Goal: Task Accomplishment & Management: Use online tool/utility

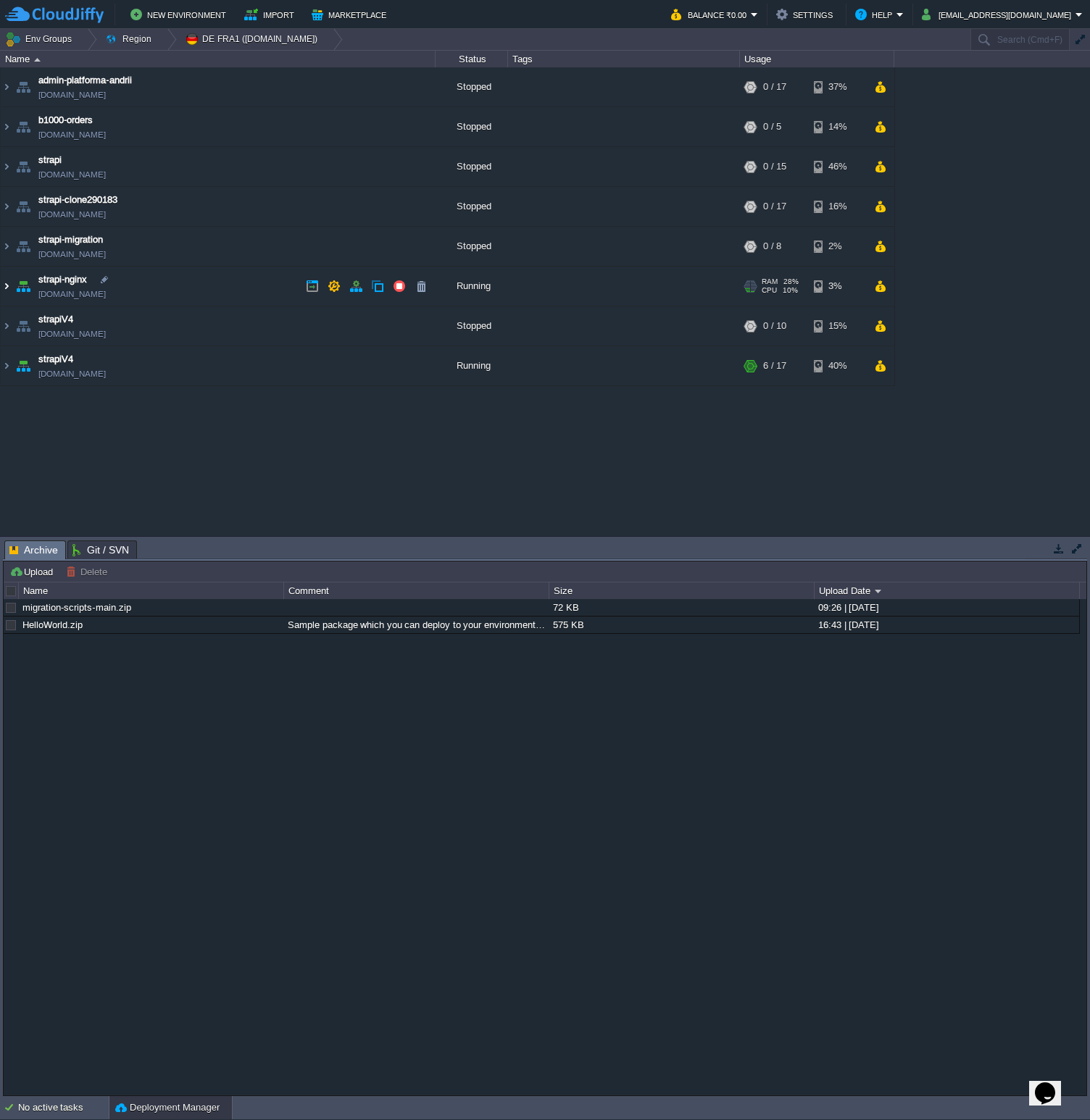
click at [9, 281] on img at bounding box center [6, 286] width 12 height 39
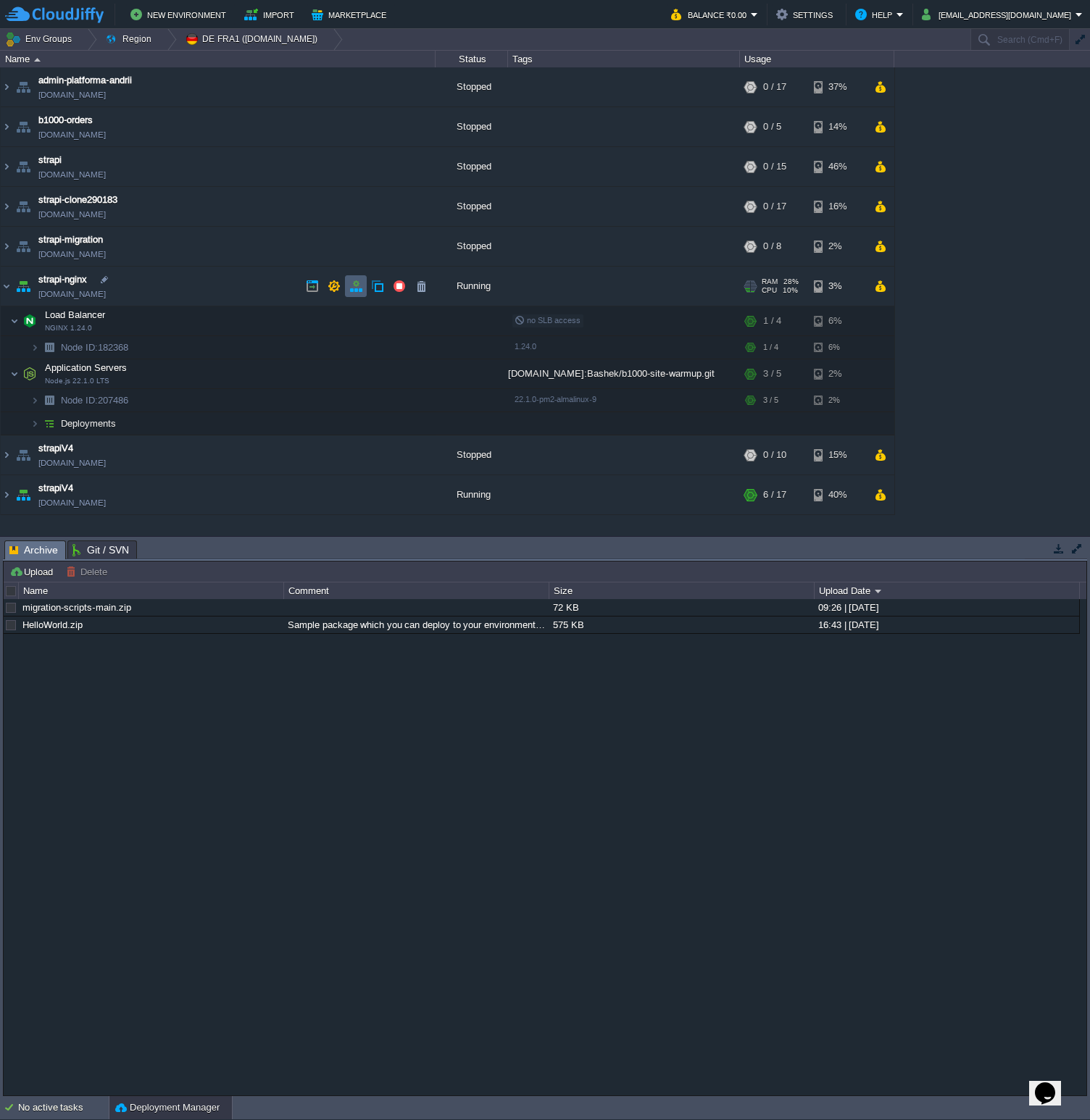
click at [357, 283] on button "button" at bounding box center [356, 286] width 13 height 13
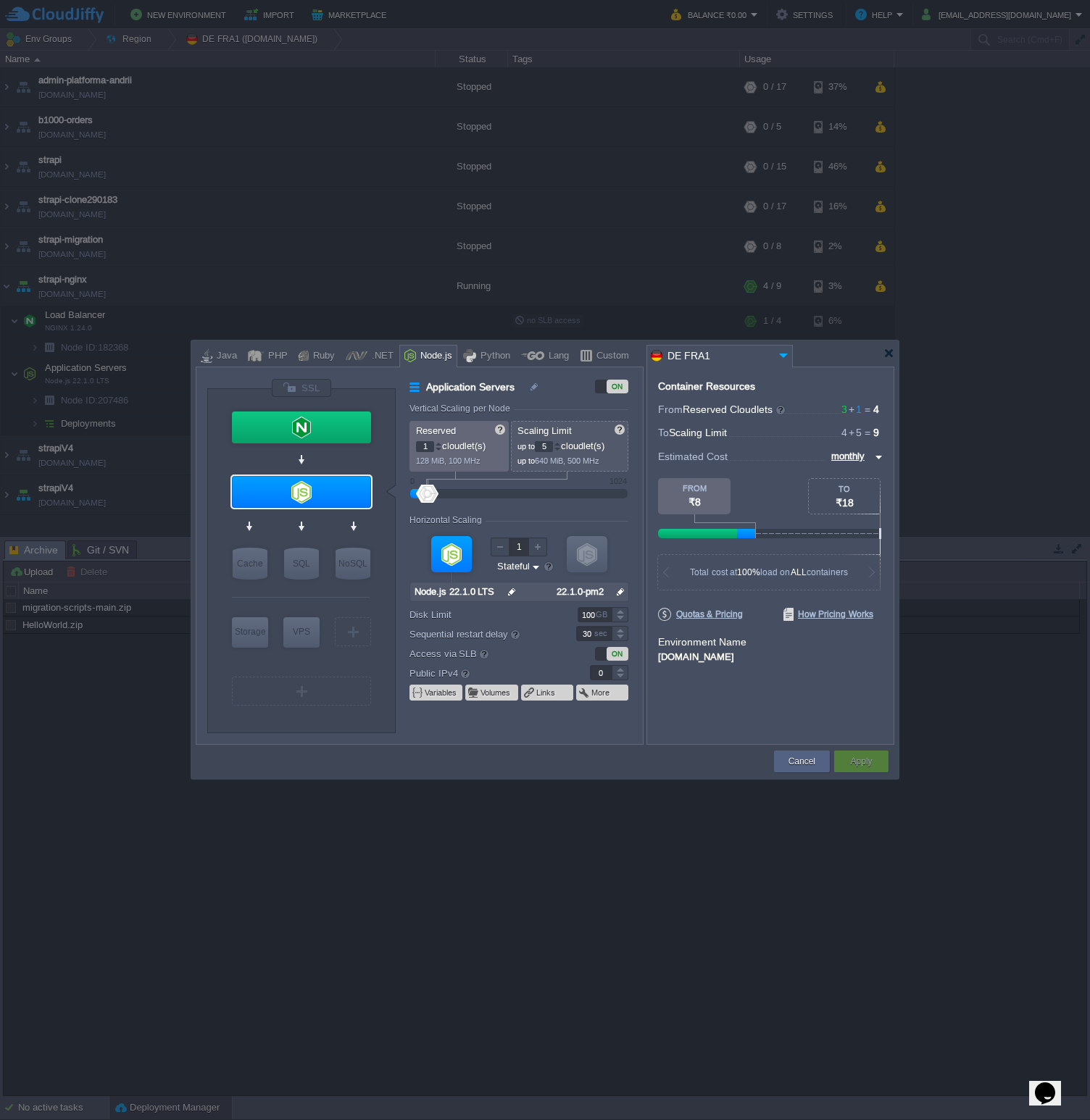
click at [459, 745] on div "Cancel Apply Contact Us" at bounding box center [544, 762] width 698 height 34
click at [426, 615] on label "Disk Limit" at bounding box center [483, 615] width 147 height 16
click at [578, 615] on input "100" at bounding box center [595, 615] width 34 height 16
click at [426, 615] on label "Disk Limit" at bounding box center [483, 615] width 147 height 16
click at [578, 615] on input "100" at bounding box center [595, 615] width 34 height 16
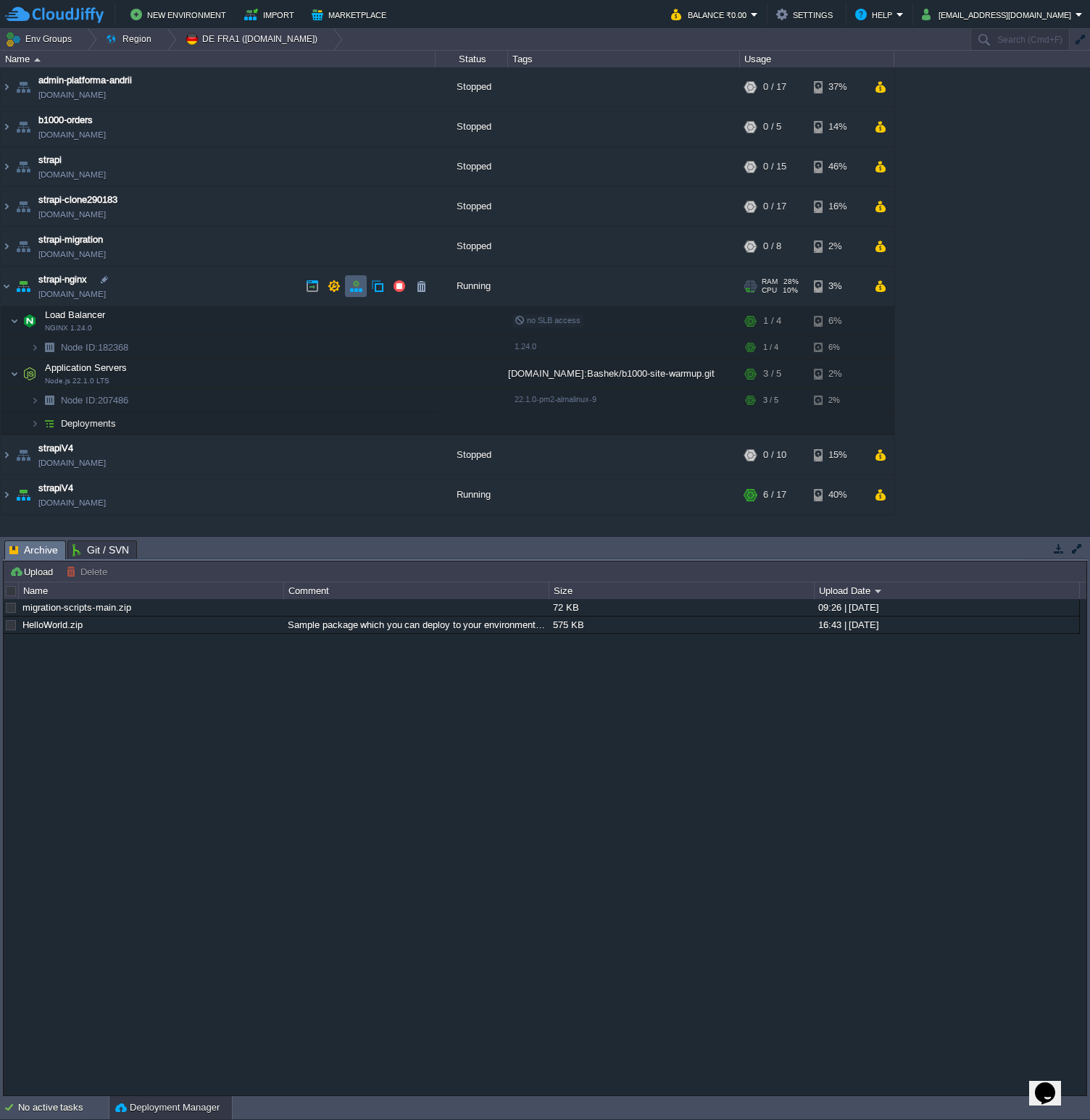
click at [358, 283] on button "button" at bounding box center [356, 286] width 13 height 13
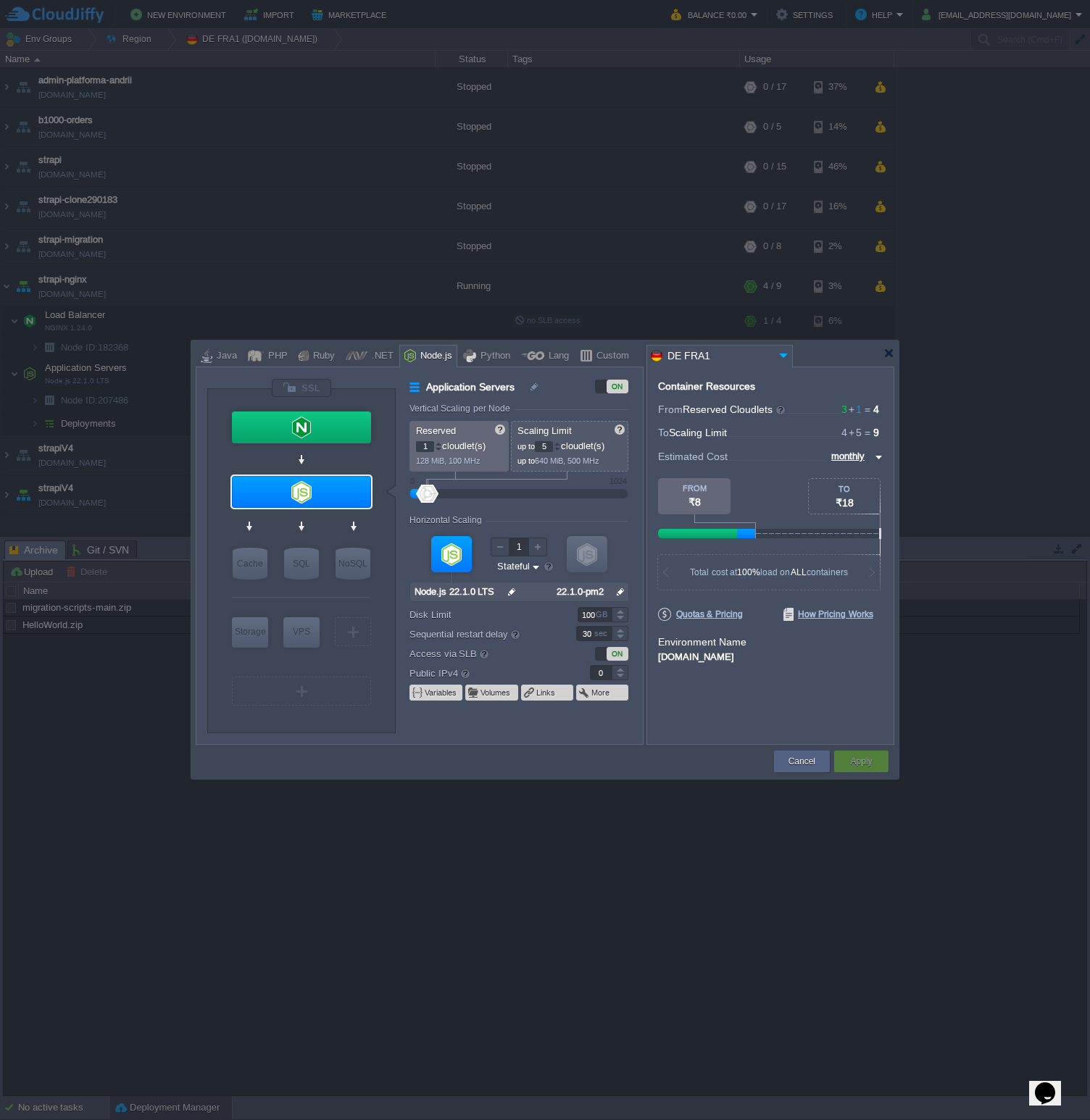
click at [511, 755] on td at bounding box center [483, 761] width 576 height 26
click at [543, 772] on td at bounding box center [483, 761] width 576 height 26
click at [886, 355] on div at bounding box center [888, 353] width 11 height 11
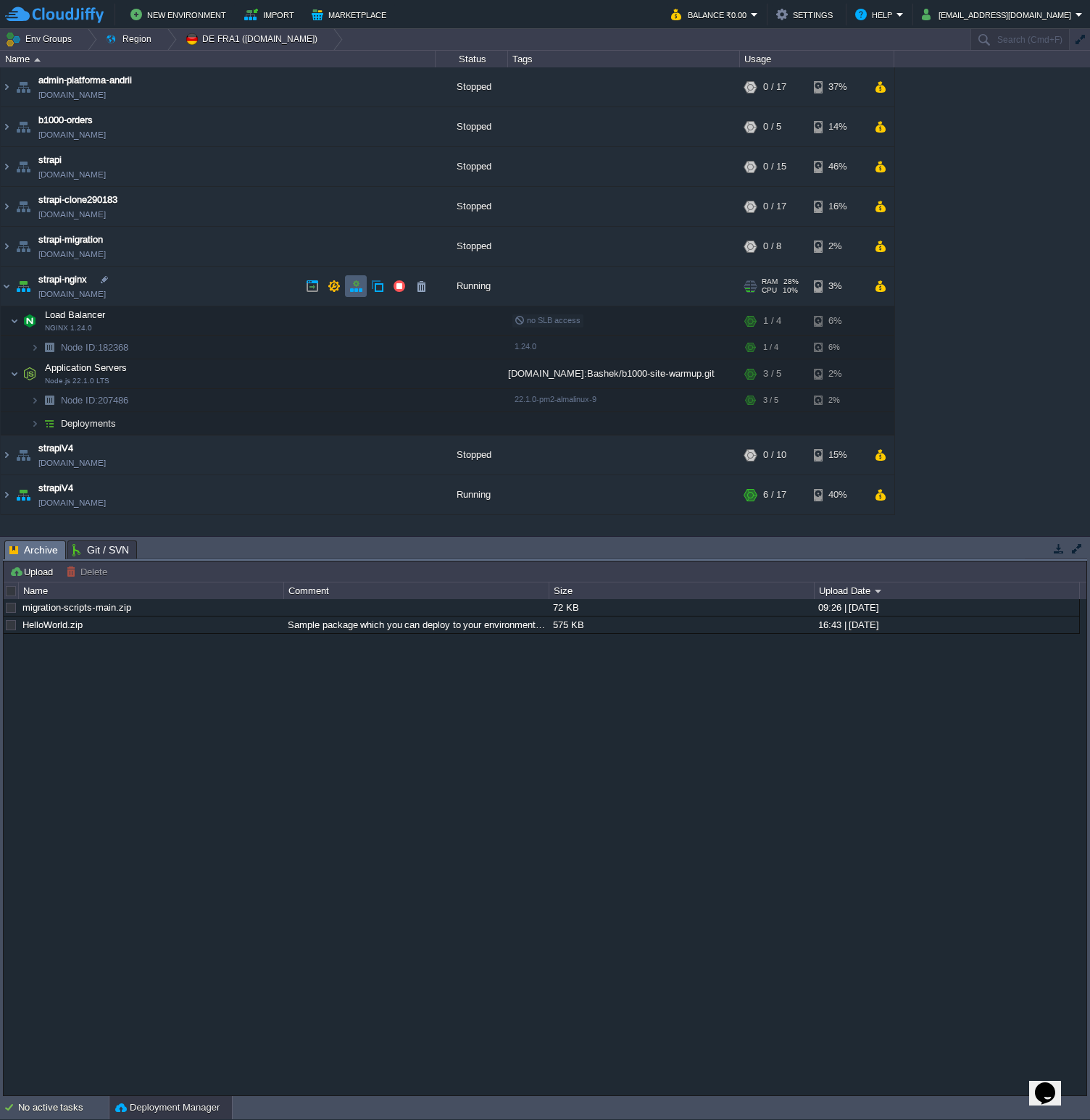
click at [353, 283] on button "button" at bounding box center [356, 286] width 13 height 13
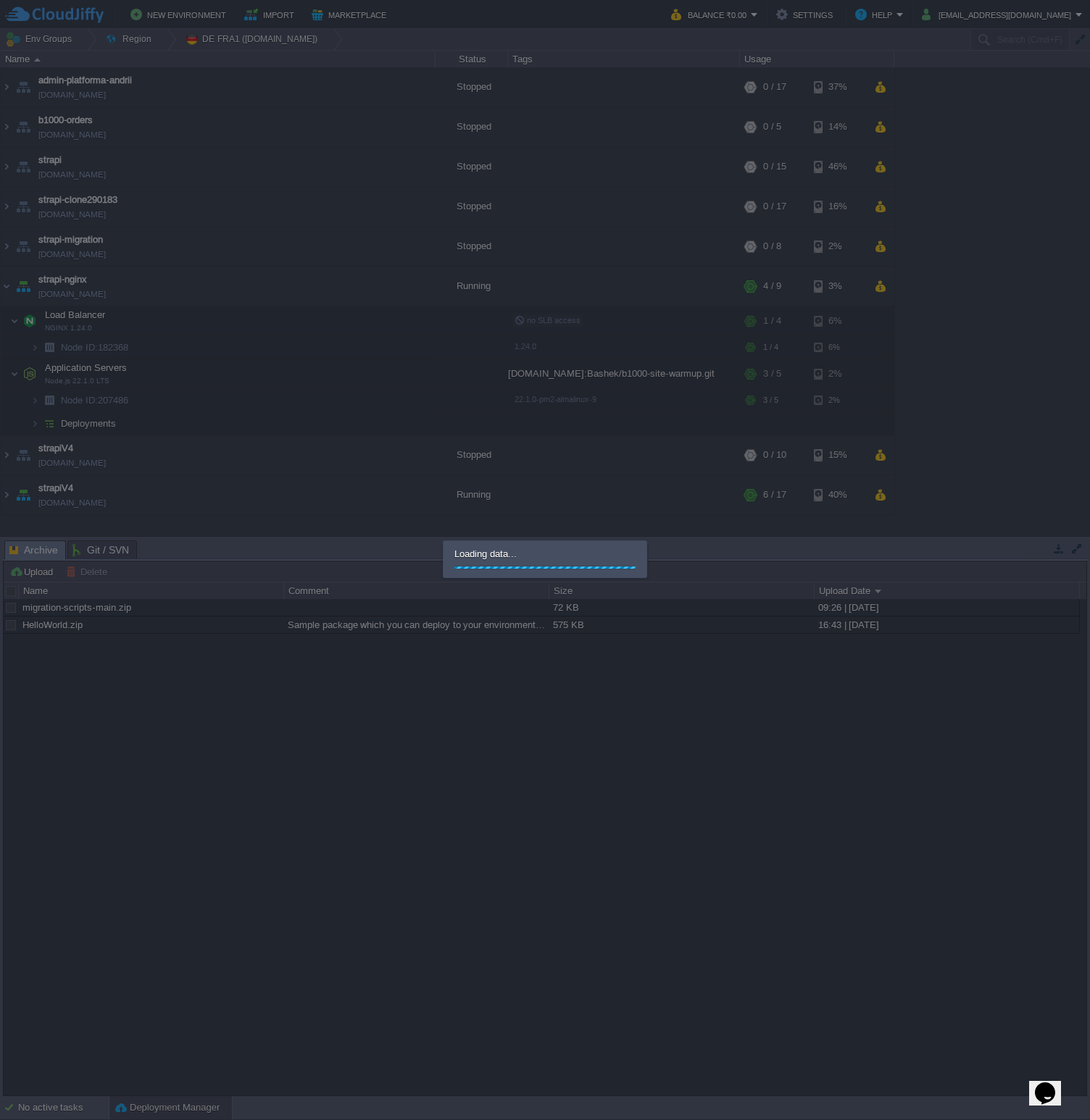
click at [483, 920] on div at bounding box center [545, 560] width 1090 height 1120
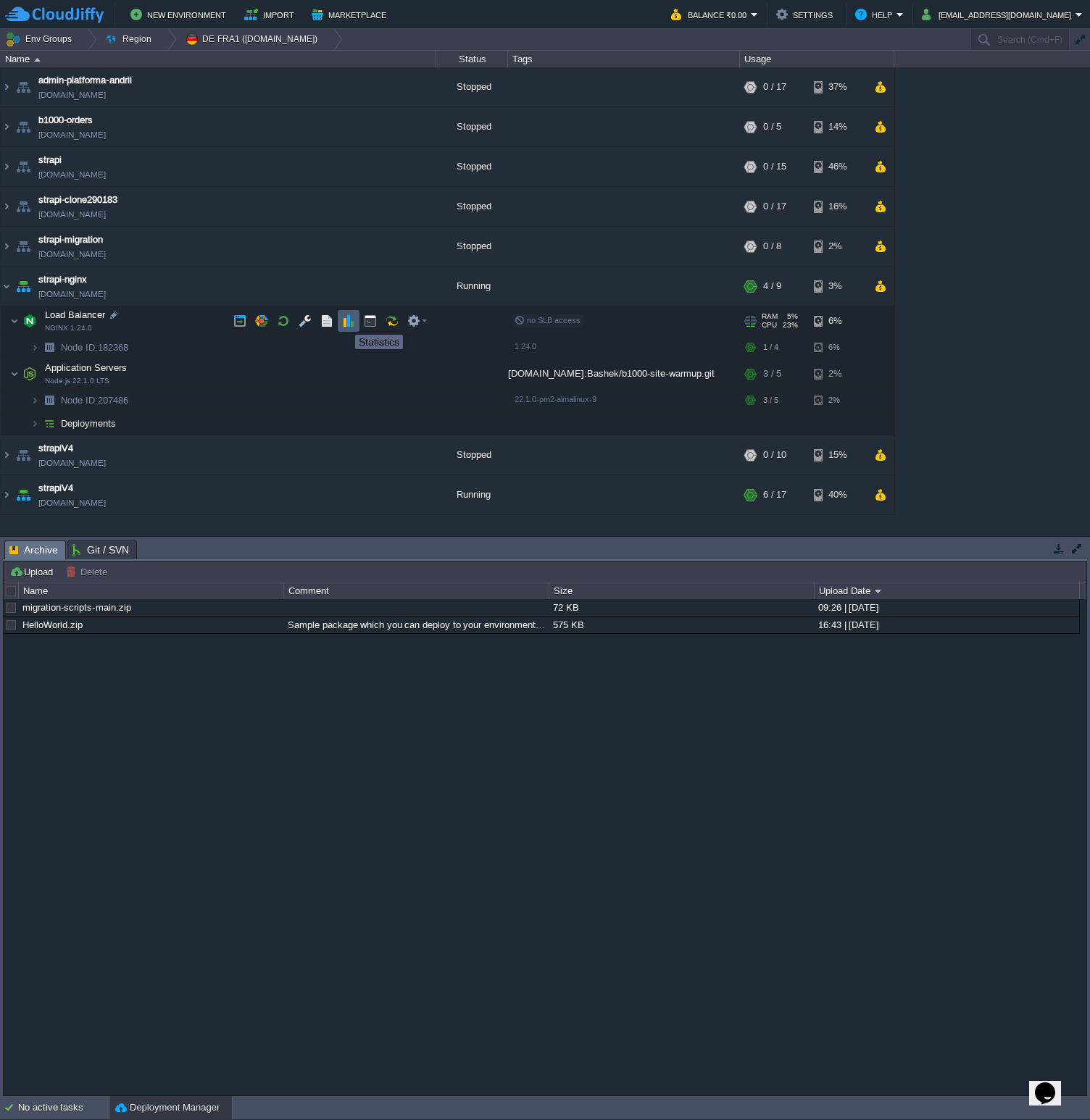
click at [345, 321] on button "button" at bounding box center [348, 321] width 13 height 13
